Goal: Check status: Check status

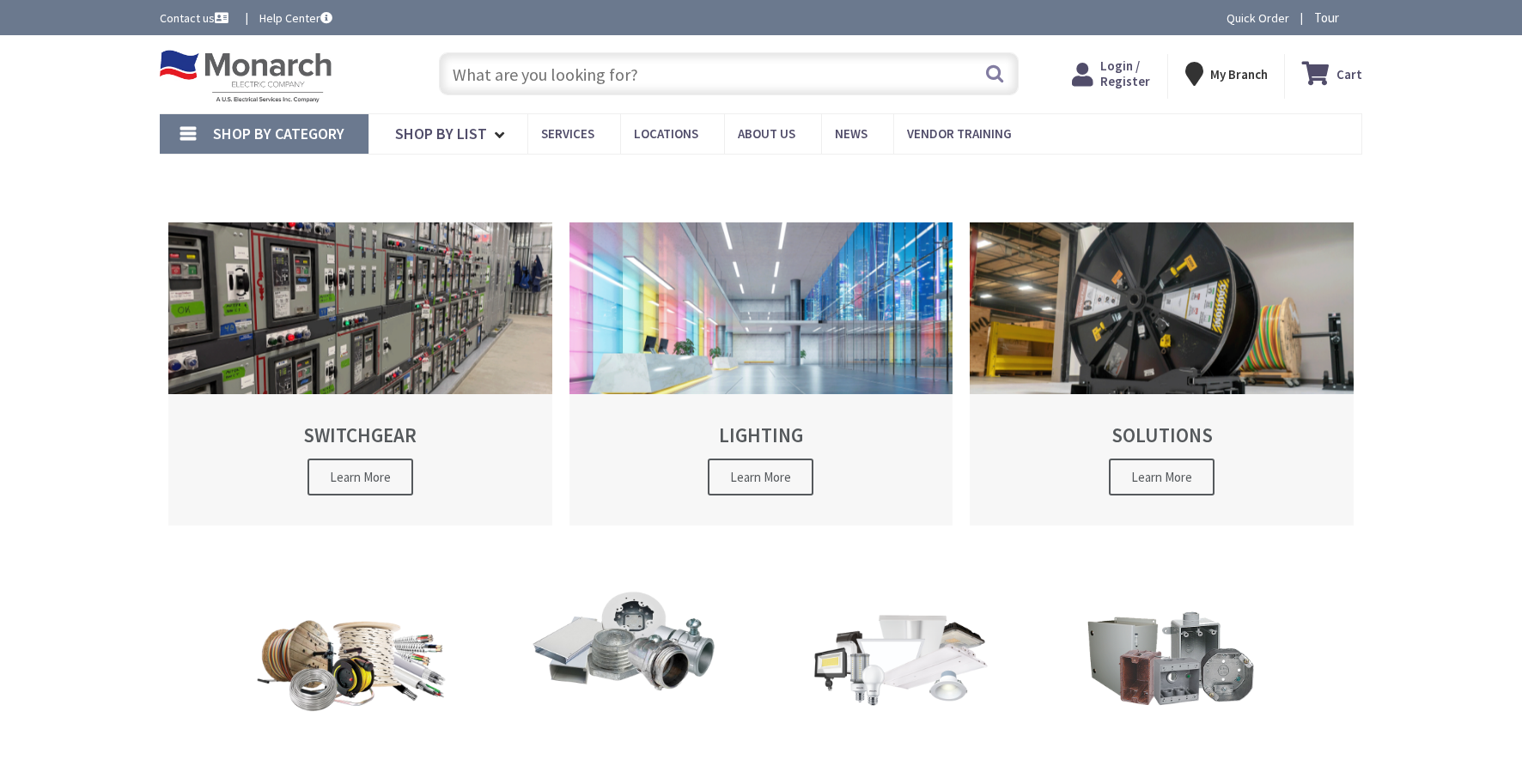
type input "[PERSON_NAME][GEOGRAPHIC_DATA][US_STATE], [GEOGRAPHIC_DATA]"
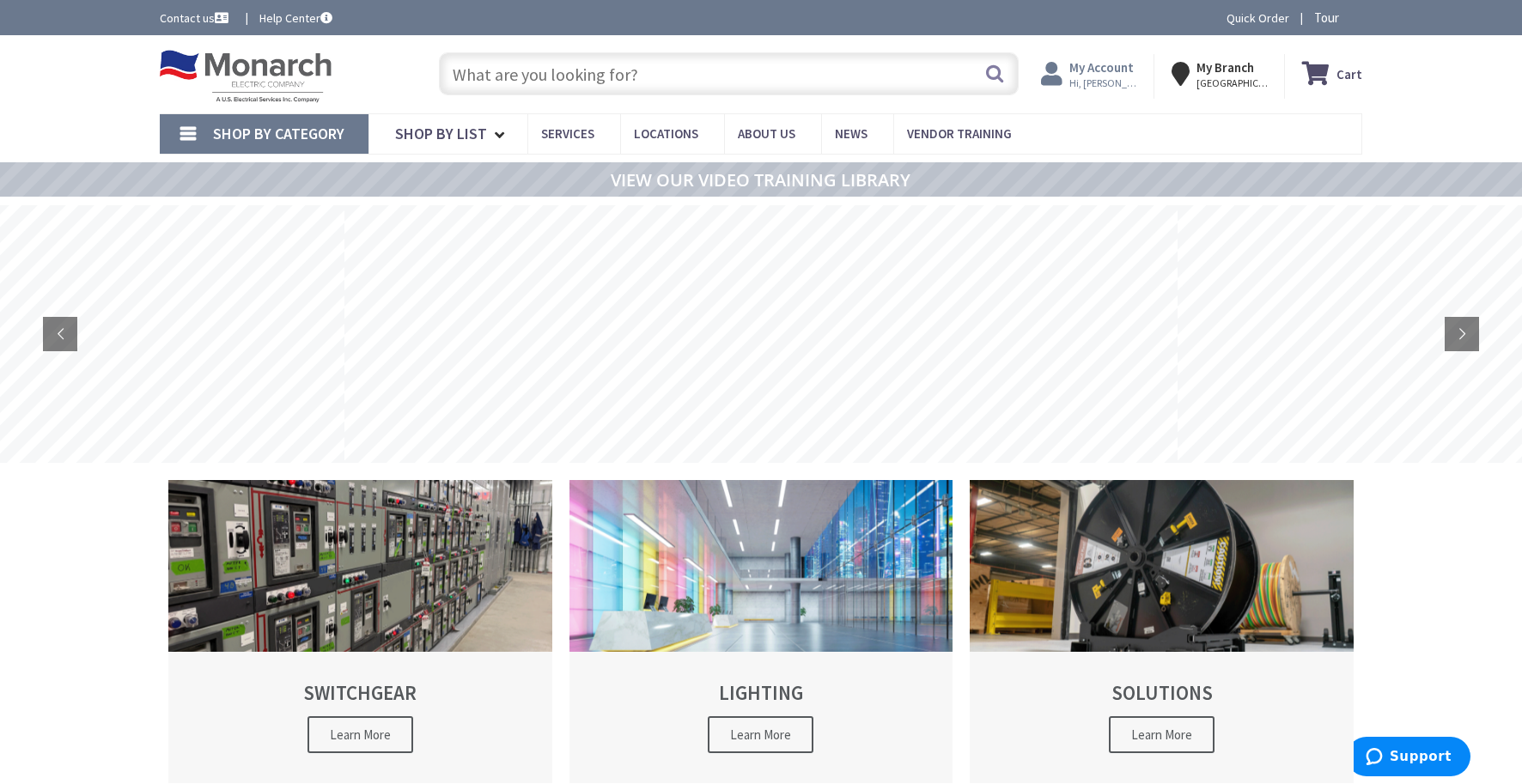
click at [1093, 79] on span "Hi, [PERSON_NAME]" at bounding box center [1105, 83] width 73 height 14
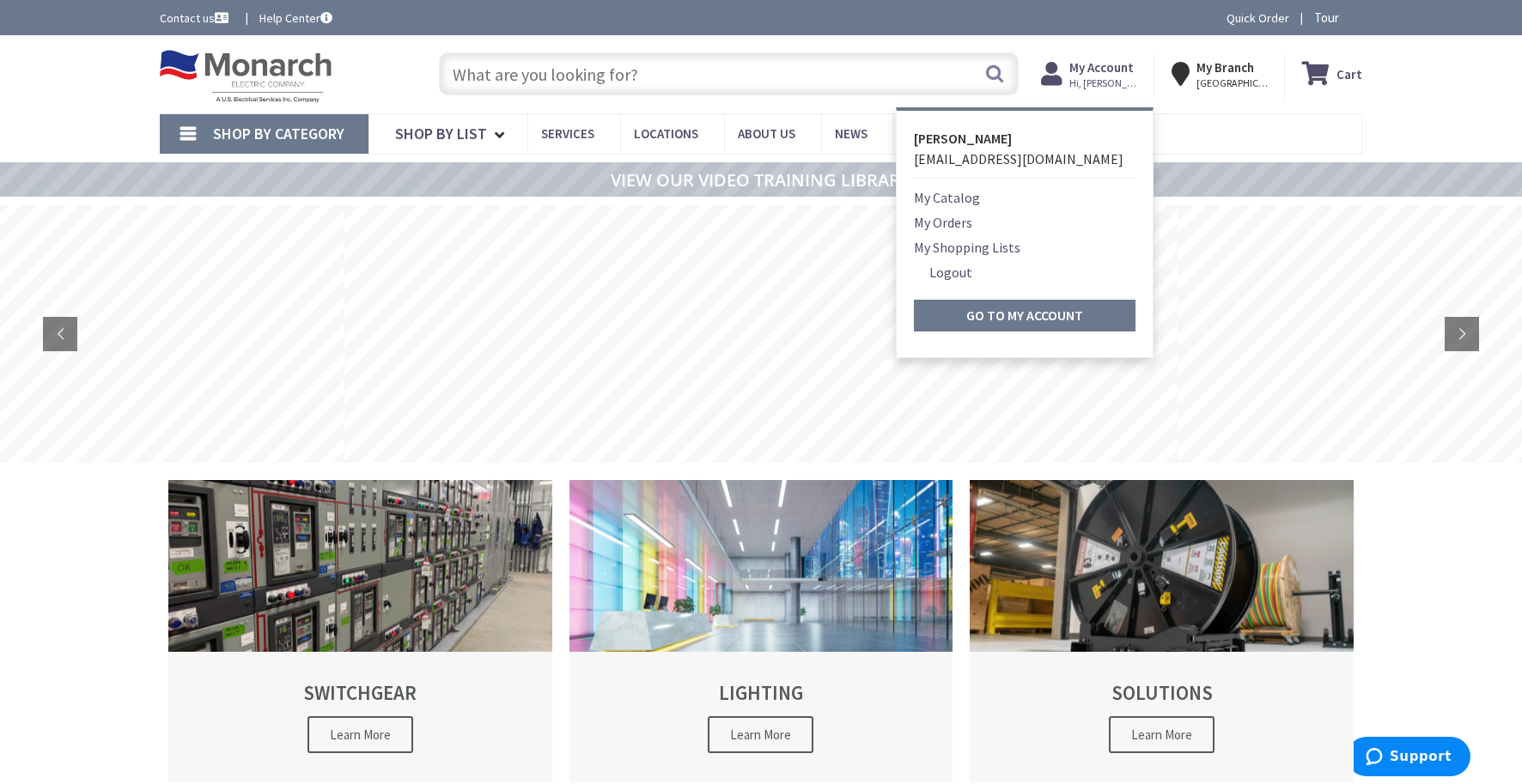
click at [941, 233] on ul "My Catalog My Orders My Shopping Lists Logout Go to My Account" at bounding box center [1024, 259] width 221 height 144
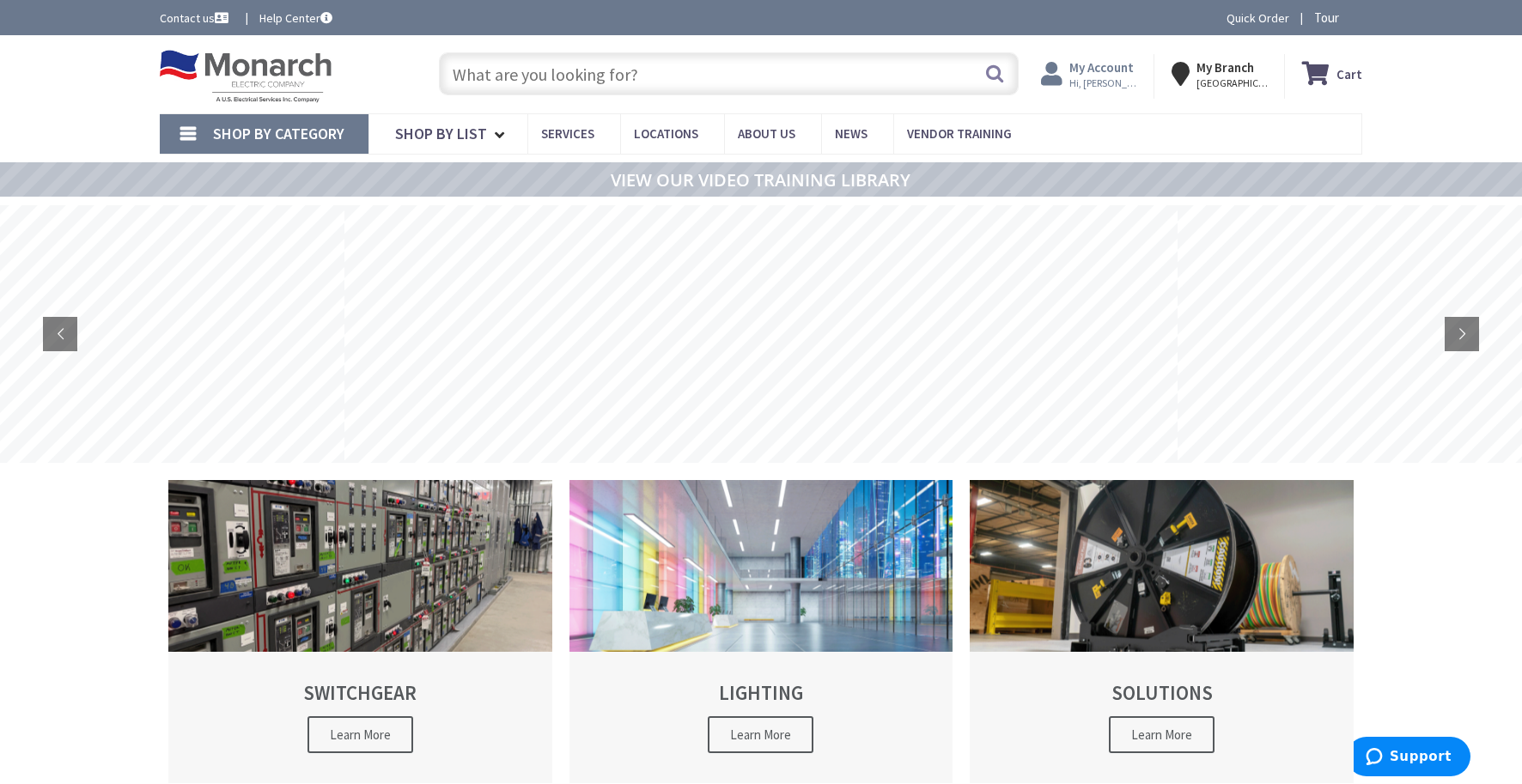
click at [1092, 77] on span "Hi, [PERSON_NAME]" at bounding box center [1105, 83] width 73 height 14
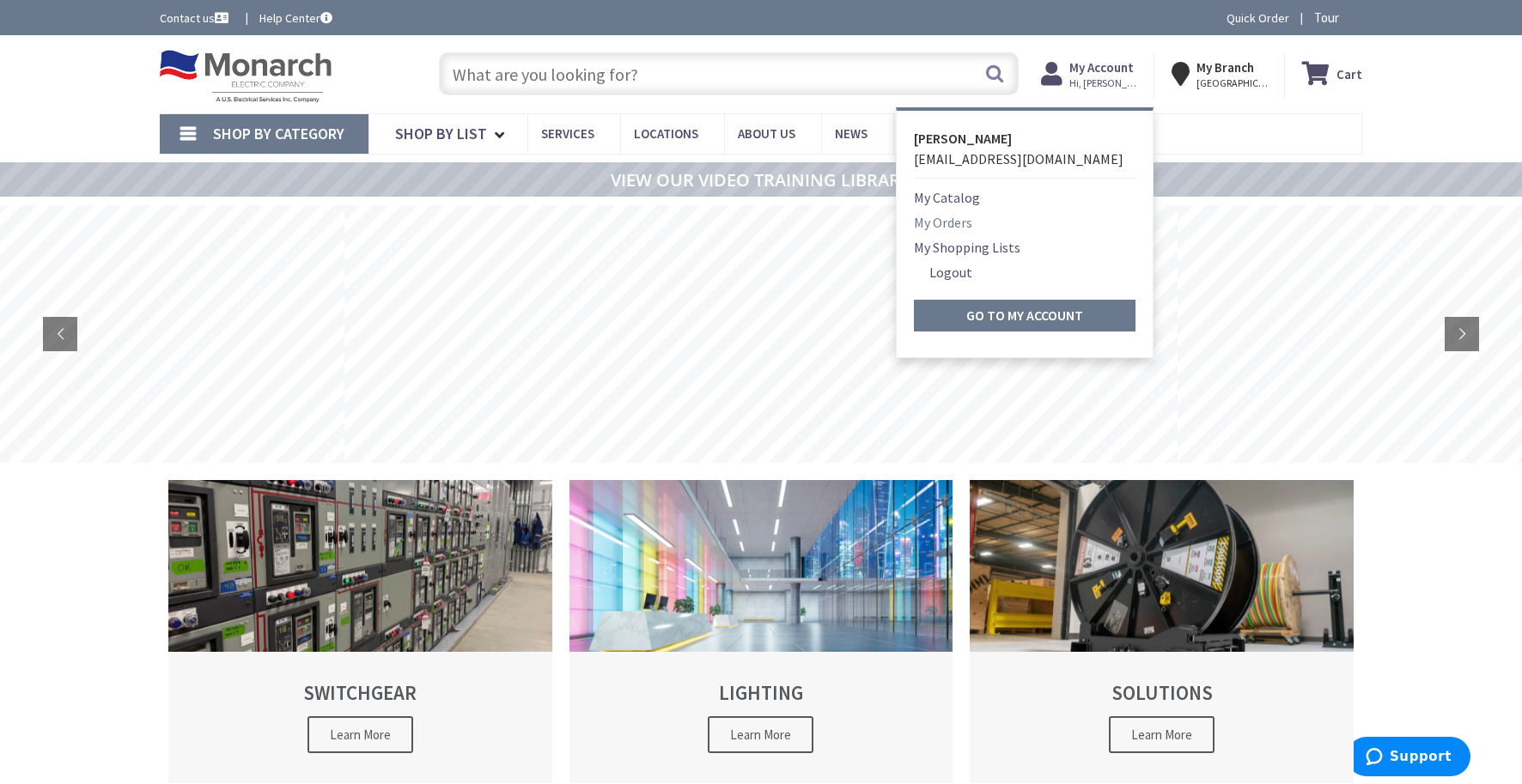
click at [960, 219] on link "My Orders" at bounding box center [942, 222] width 58 height 21
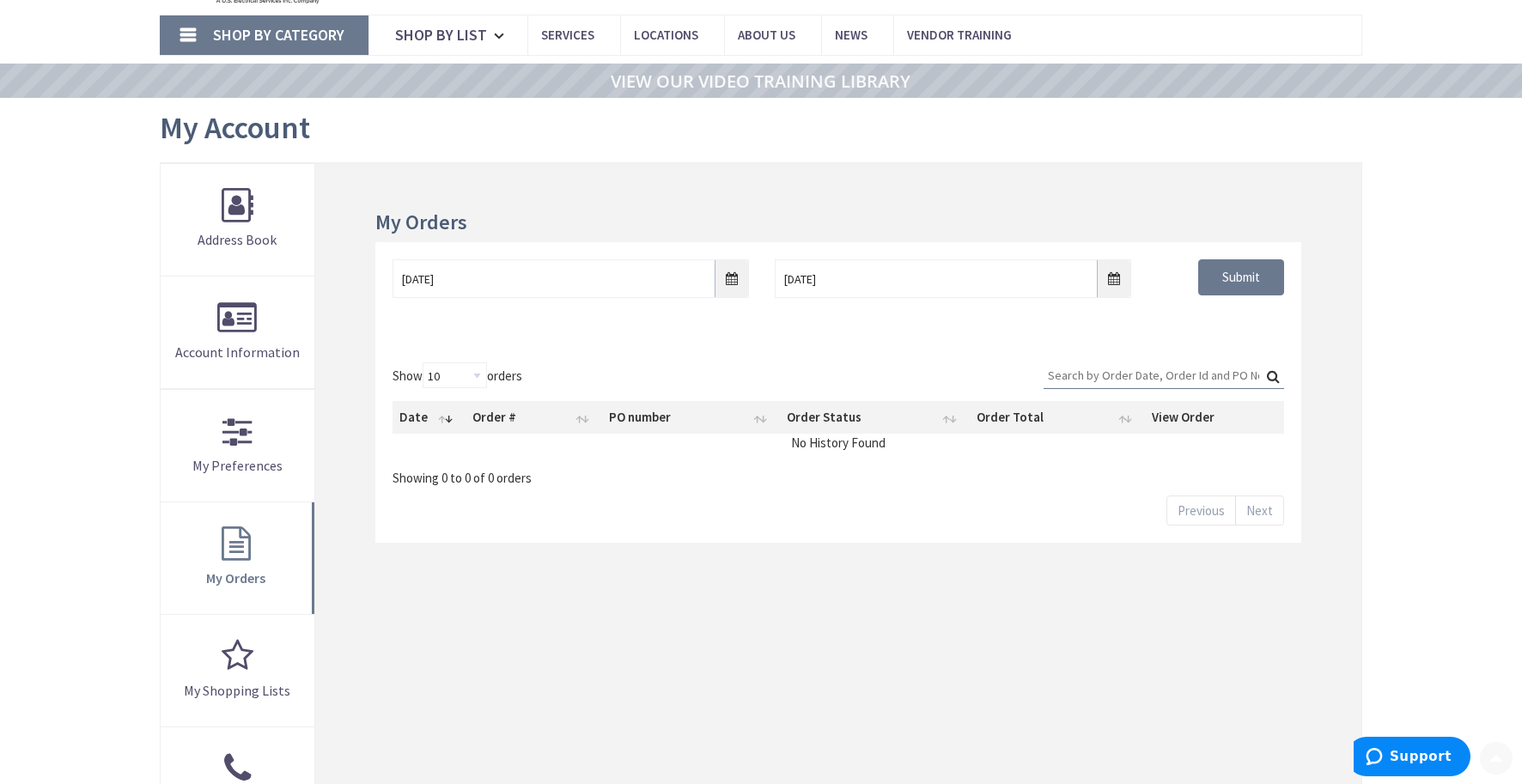
scroll to position [146, 0]
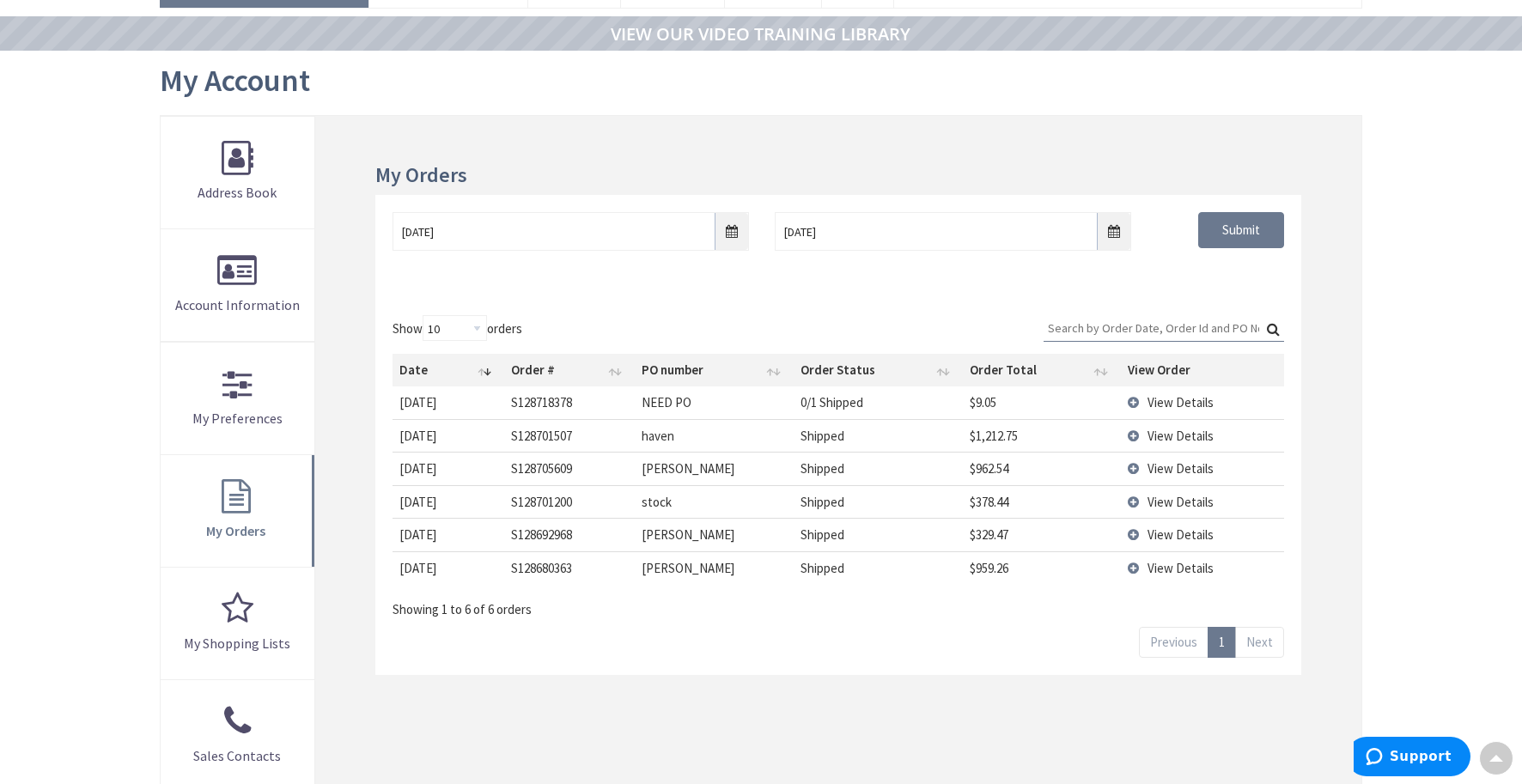
click at [1130, 464] on td "View Details" at bounding box center [1202, 468] width 163 height 33
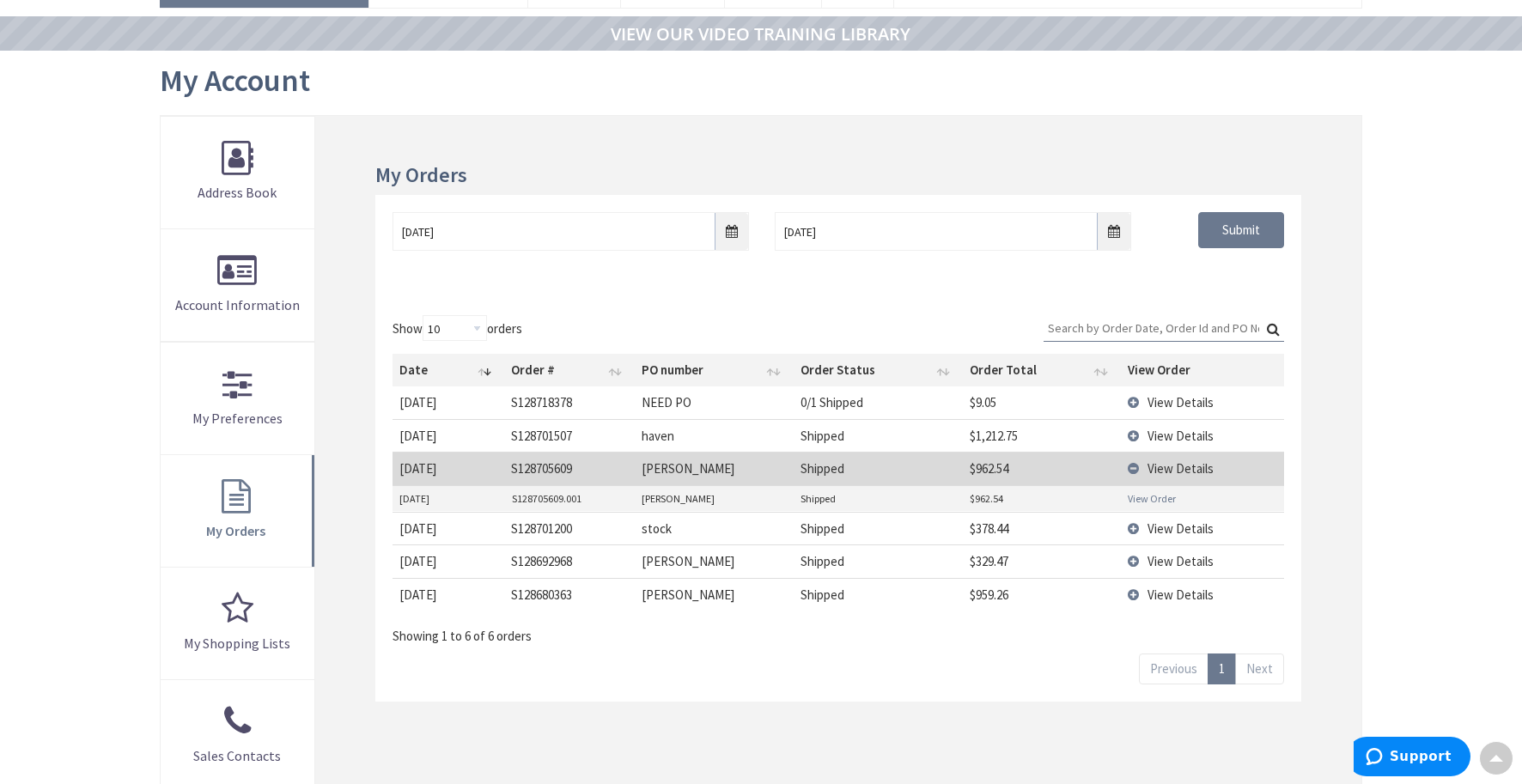
click at [1142, 494] on link "View Order" at bounding box center [1151, 498] width 48 height 15
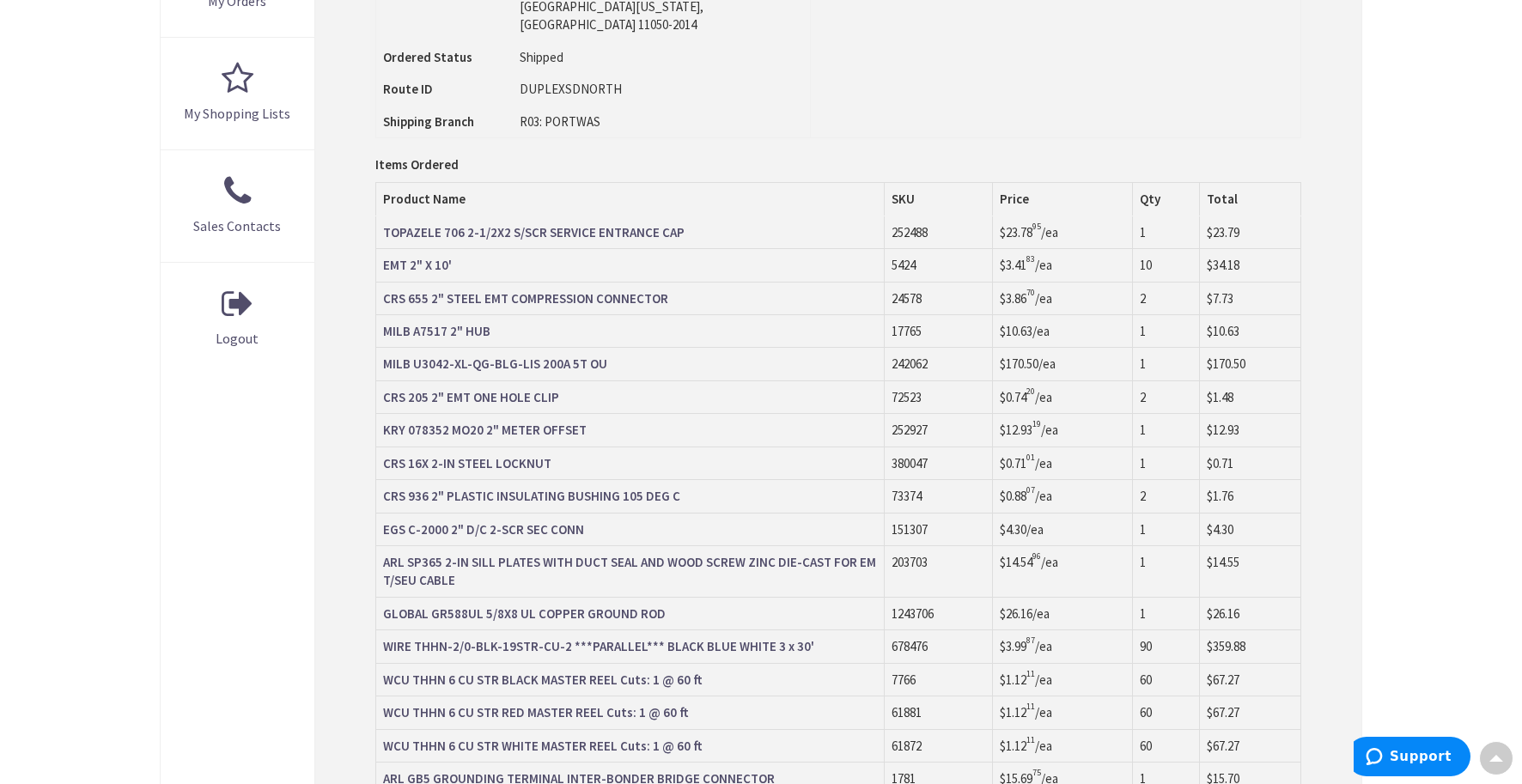
scroll to position [687, 0]
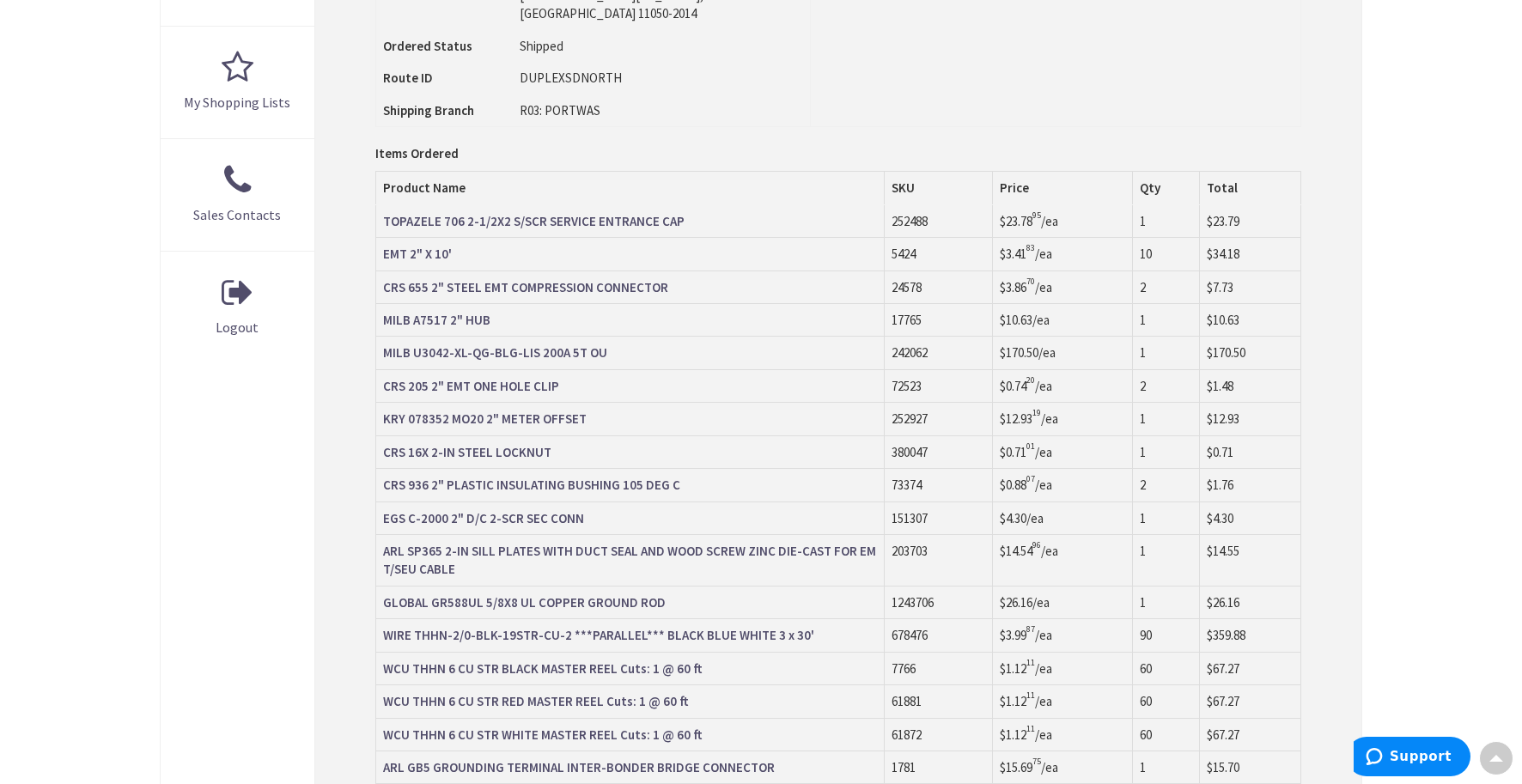
click at [722, 206] on td "TOPAZELE 706 2-1/2X2 S/SCR SERVICE ENTRANCE CAP" at bounding box center [629, 222] width 509 height 33
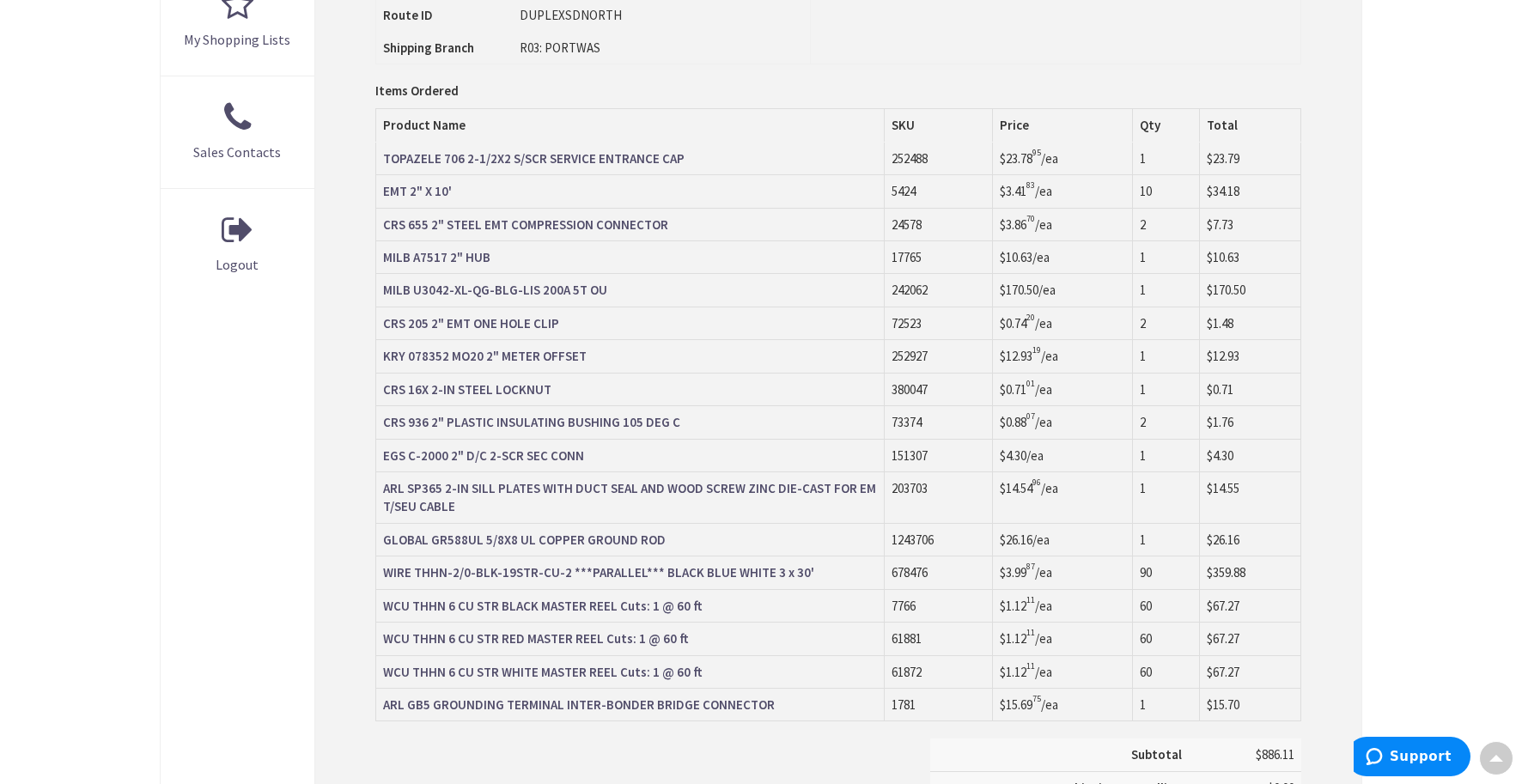
scroll to position [742, 0]
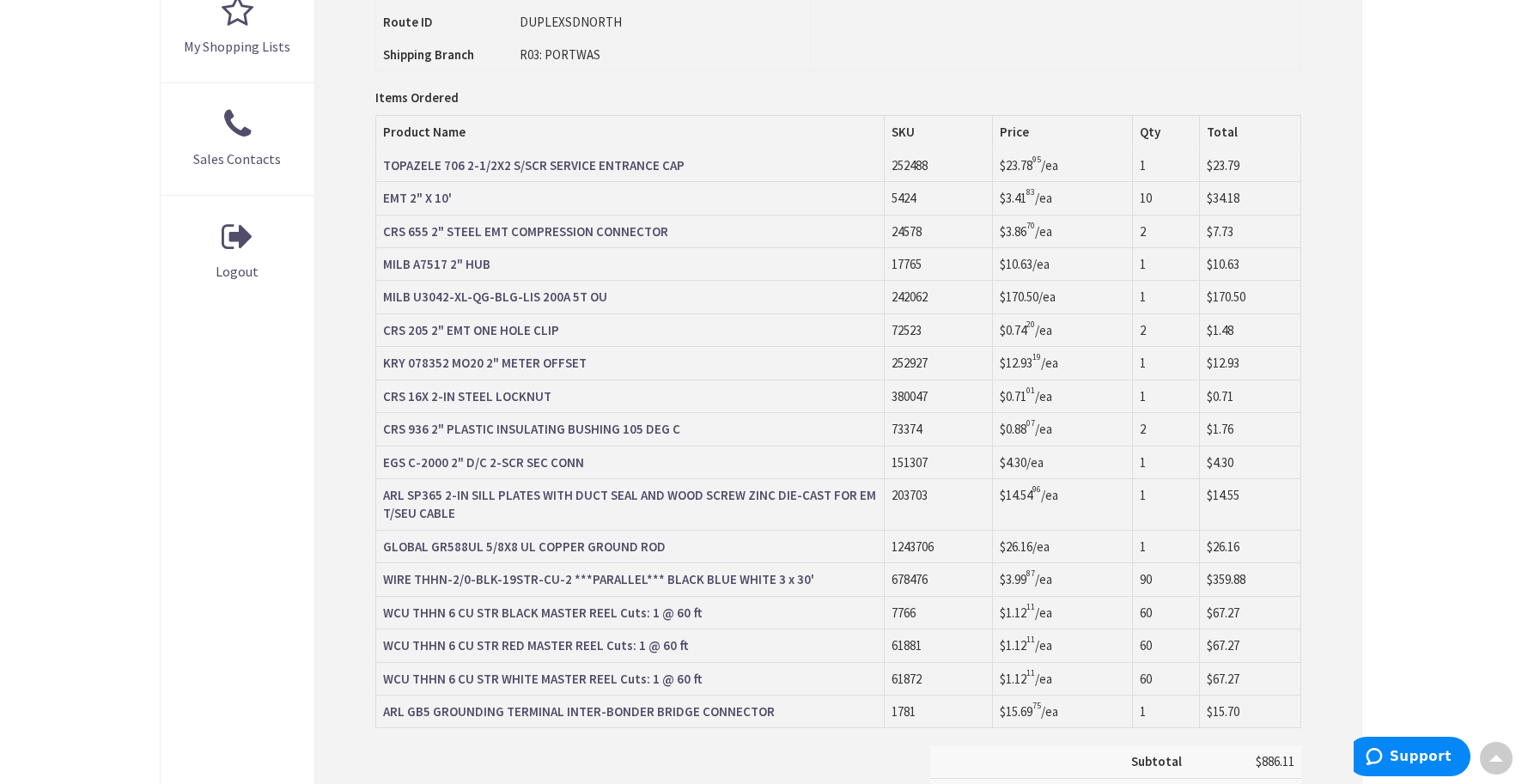
click at [622, 281] on td "MILB U3042-XL-QG-BLG-LIS 200A 5T OU" at bounding box center [629, 297] width 509 height 33
